Goal: Transaction & Acquisition: Purchase product/service

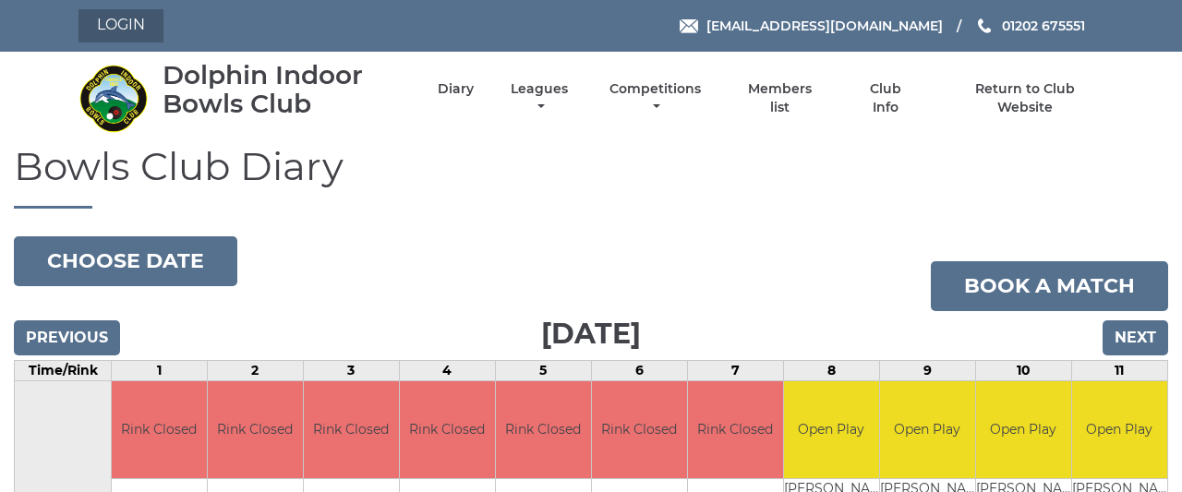
click at [123, 30] on link "Login" at bounding box center [120, 25] width 85 height 33
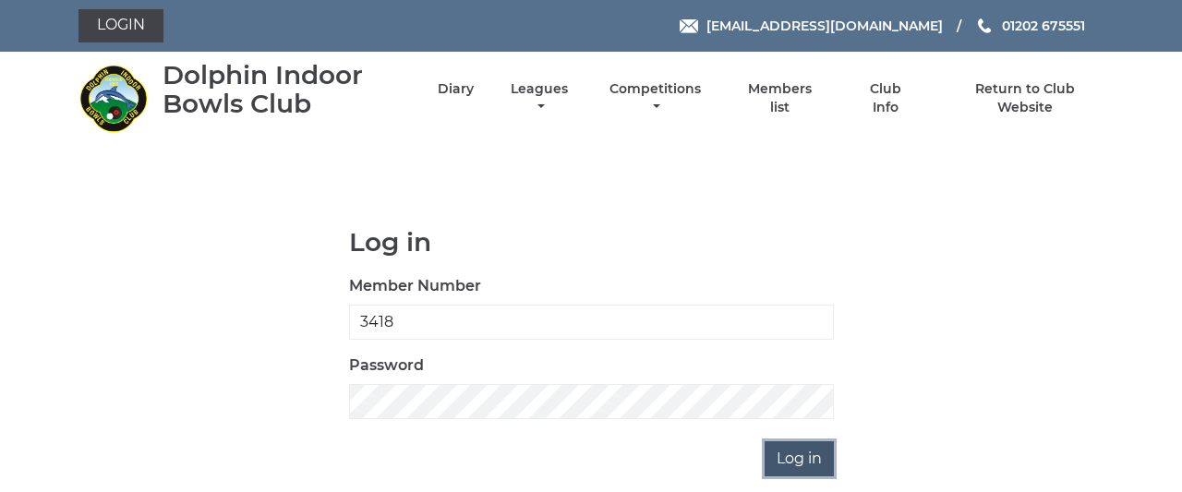
click at [804, 453] on input "Log in" at bounding box center [799, 458] width 69 height 35
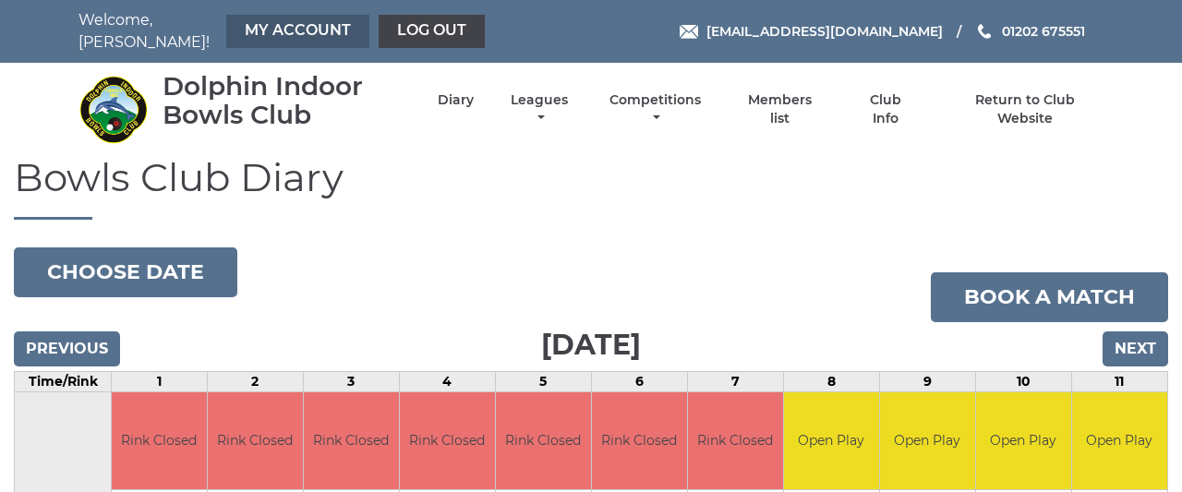
click at [293, 25] on link "My Account" at bounding box center [297, 31] width 143 height 33
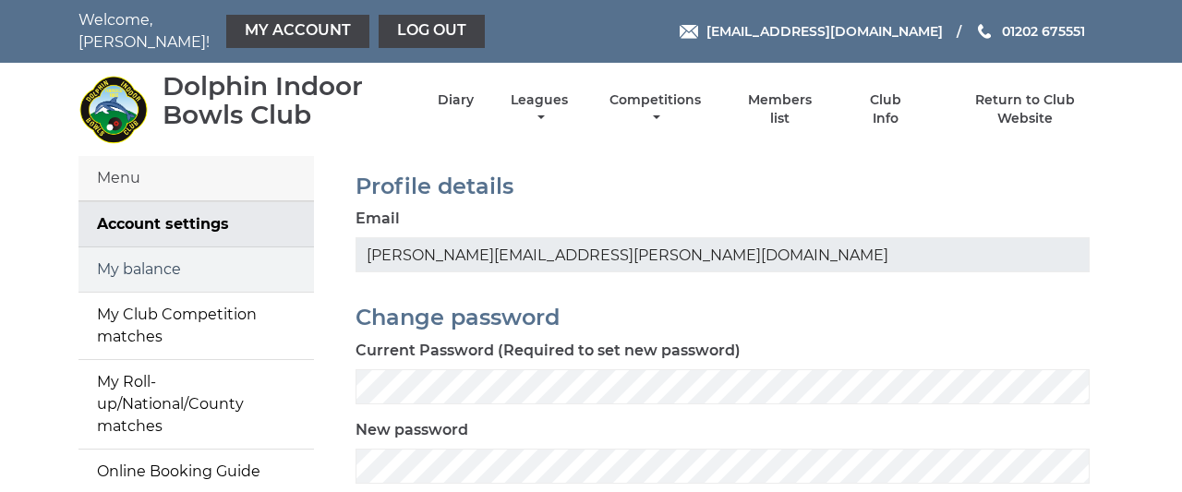
click at [151, 251] on link "My balance" at bounding box center [195, 269] width 235 height 44
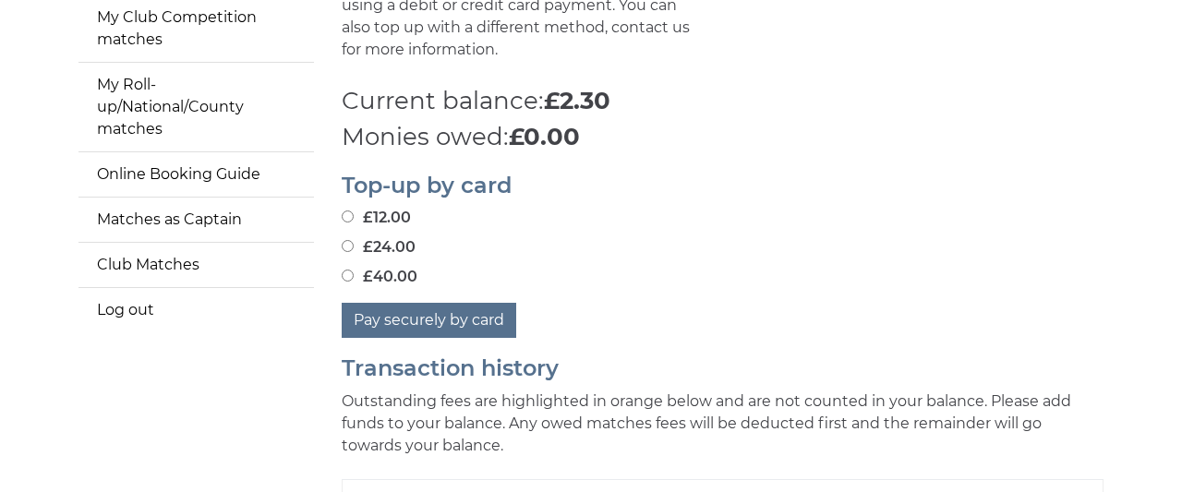
scroll to position [304, 0]
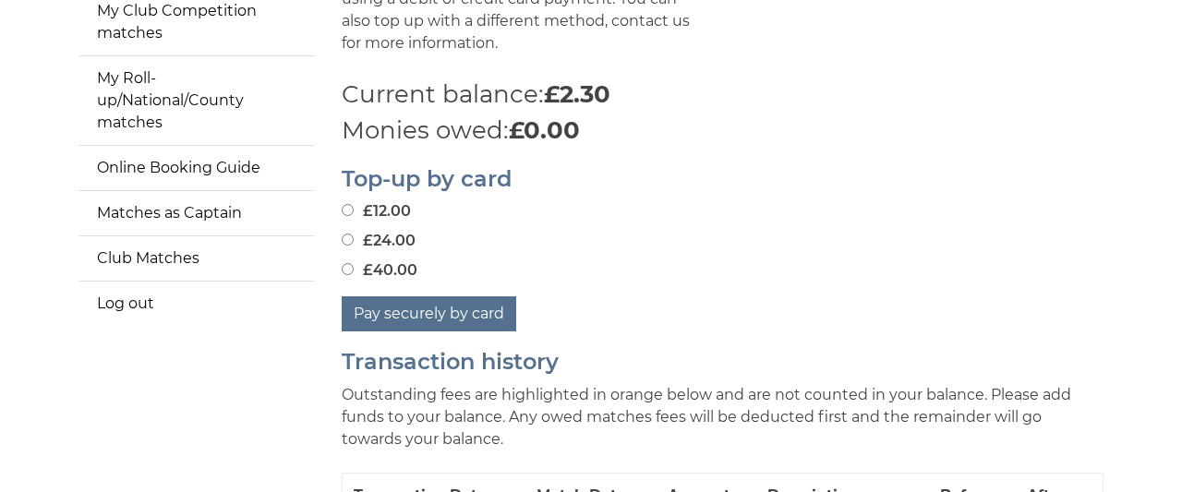
click at [350, 234] on input "£24.00" at bounding box center [348, 240] width 12 height 12
radio input "true"
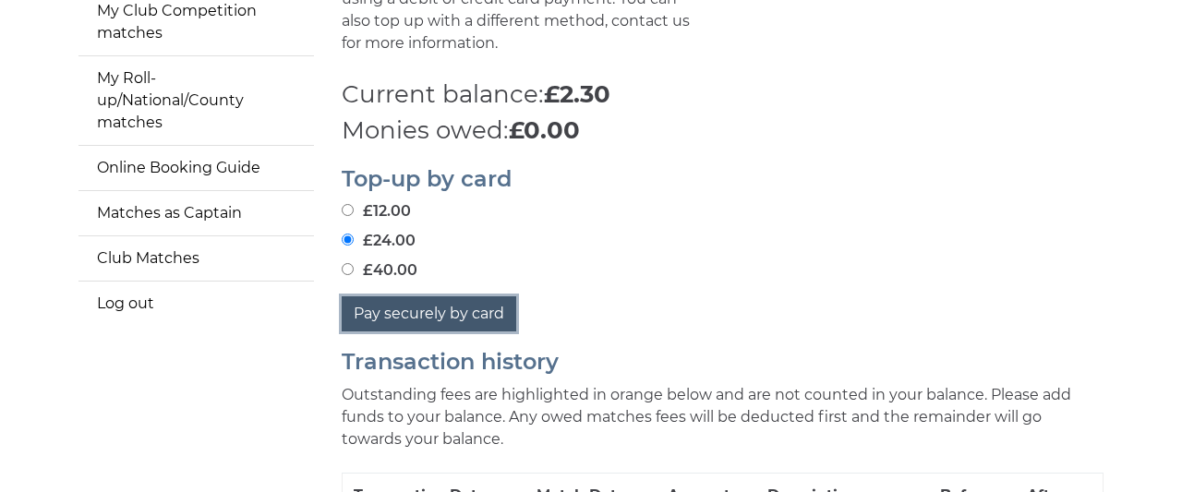
click at [453, 296] on button "Pay securely by card" at bounding box center [429, 313] width 175 height 35
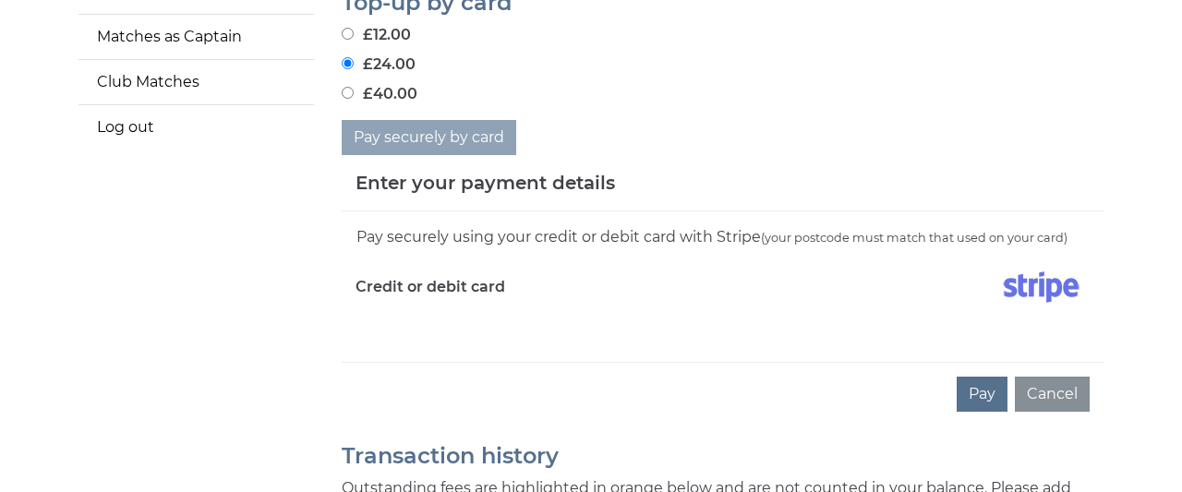
scroll to position [528, 0]
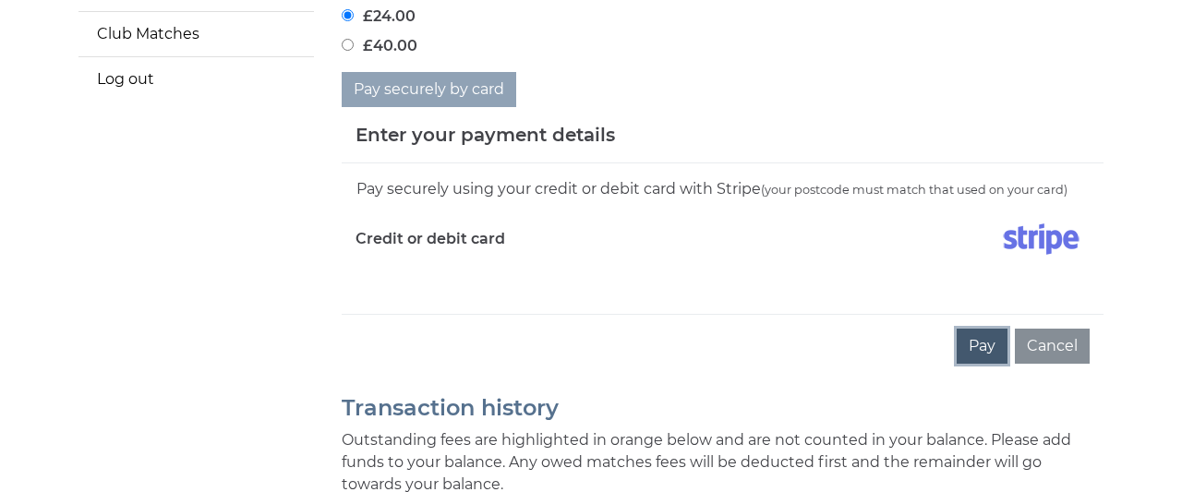
click at [985, 332] on button "Pay" at bounding box center [982, 346] width 51 height 35
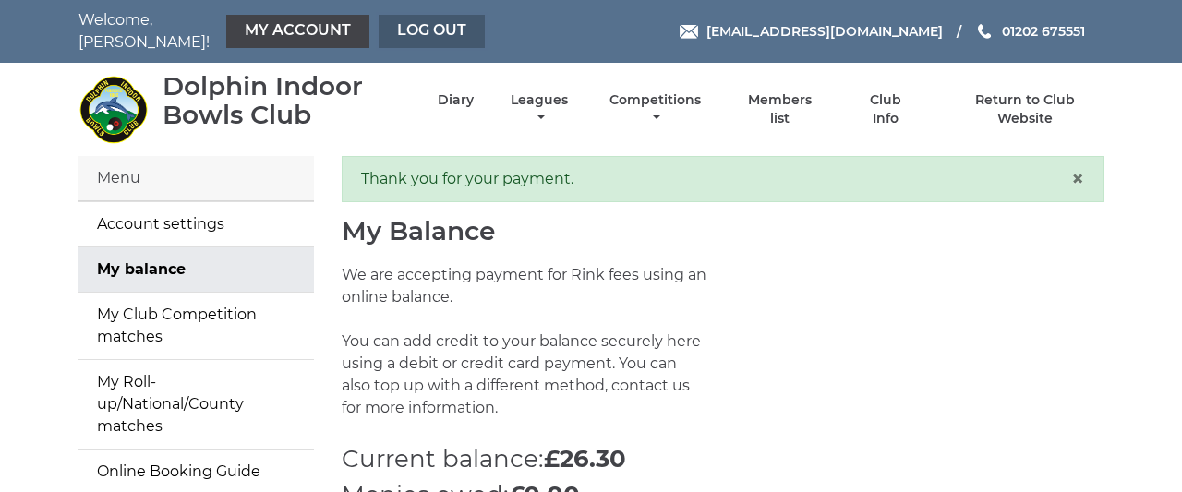
click at [435, 23] on link "Log out" at bounding box center [432, 31] width 106 height 33
